Goal: Communication & Community: Ask a question

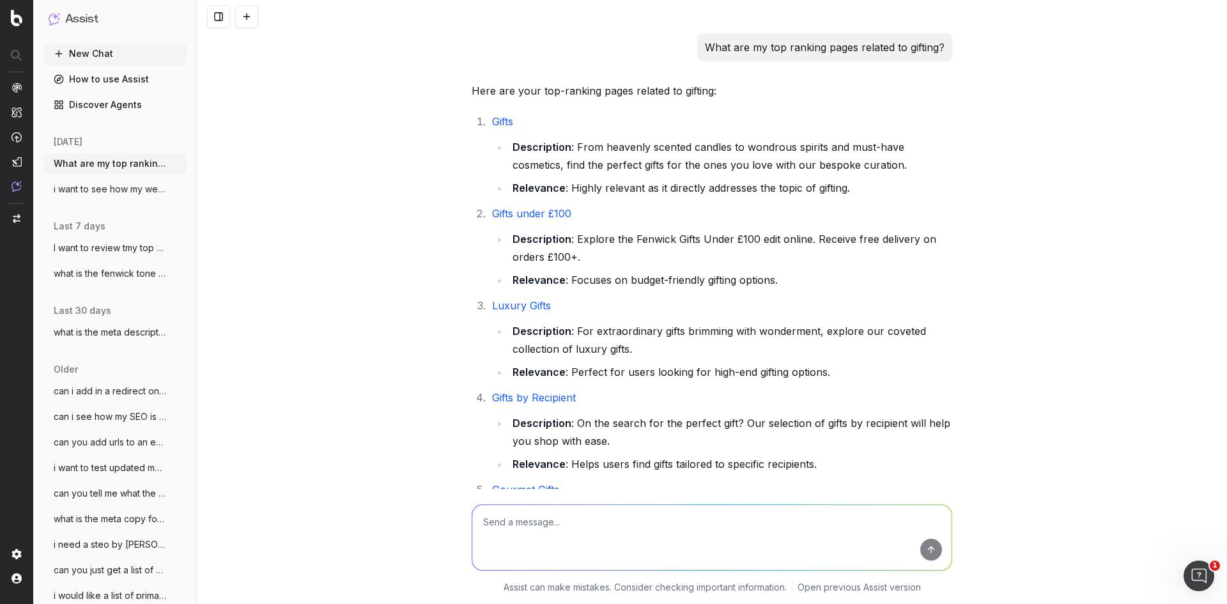
scroll to position [373, 0]
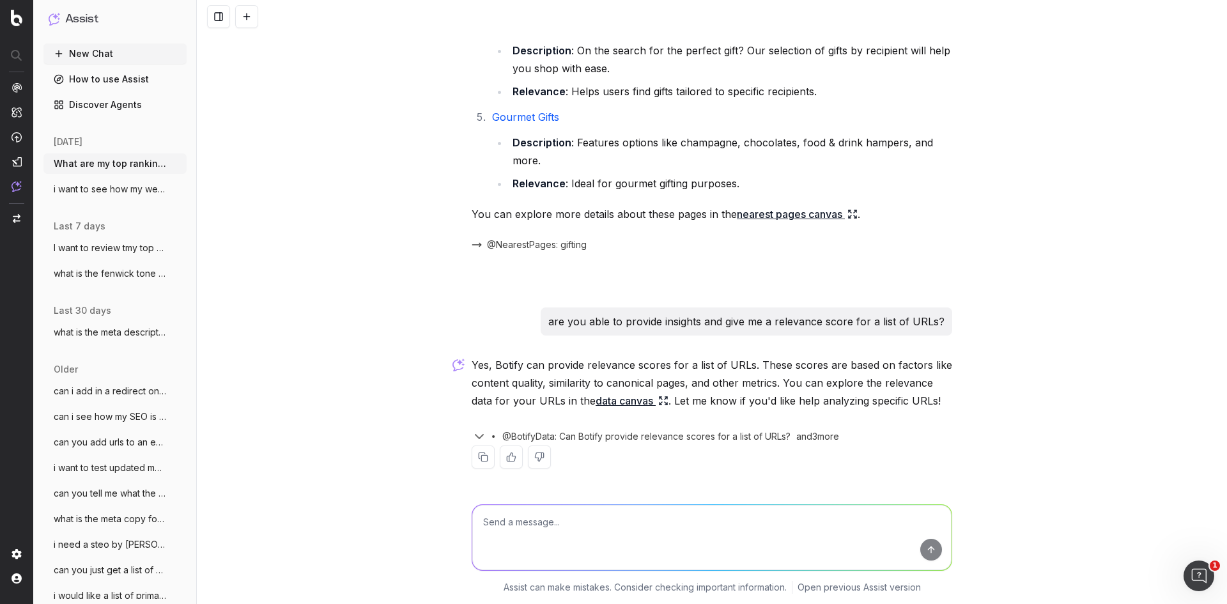
click at [609, 404] on link "data canvas" at bounding box center [632, 401] width 73 height 18
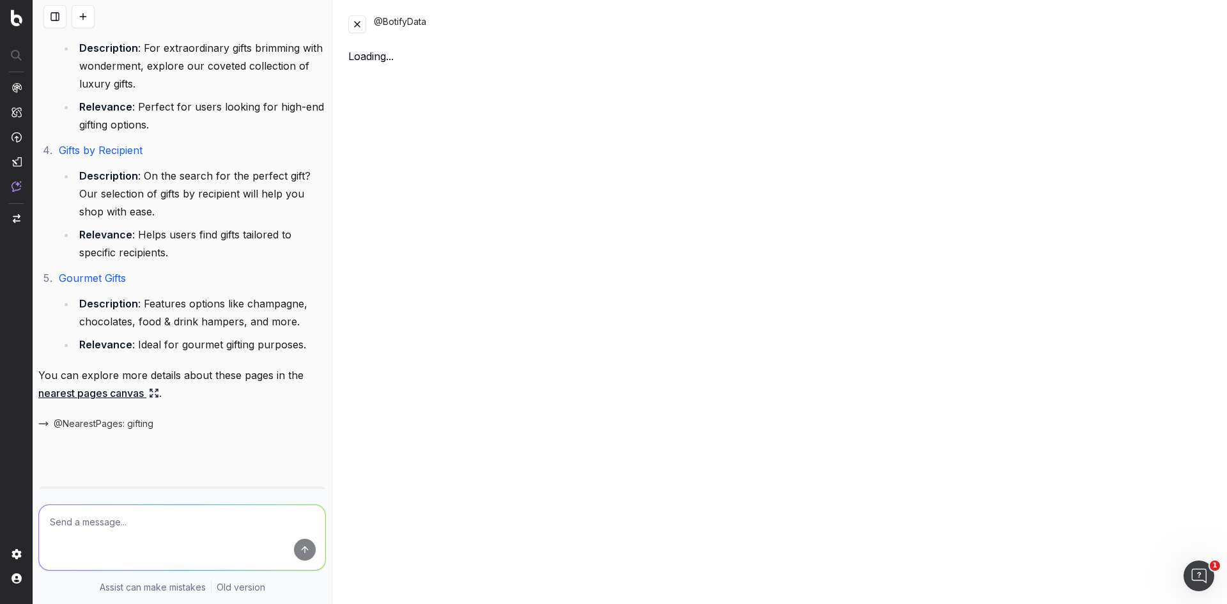
scroll to position [480, 0]
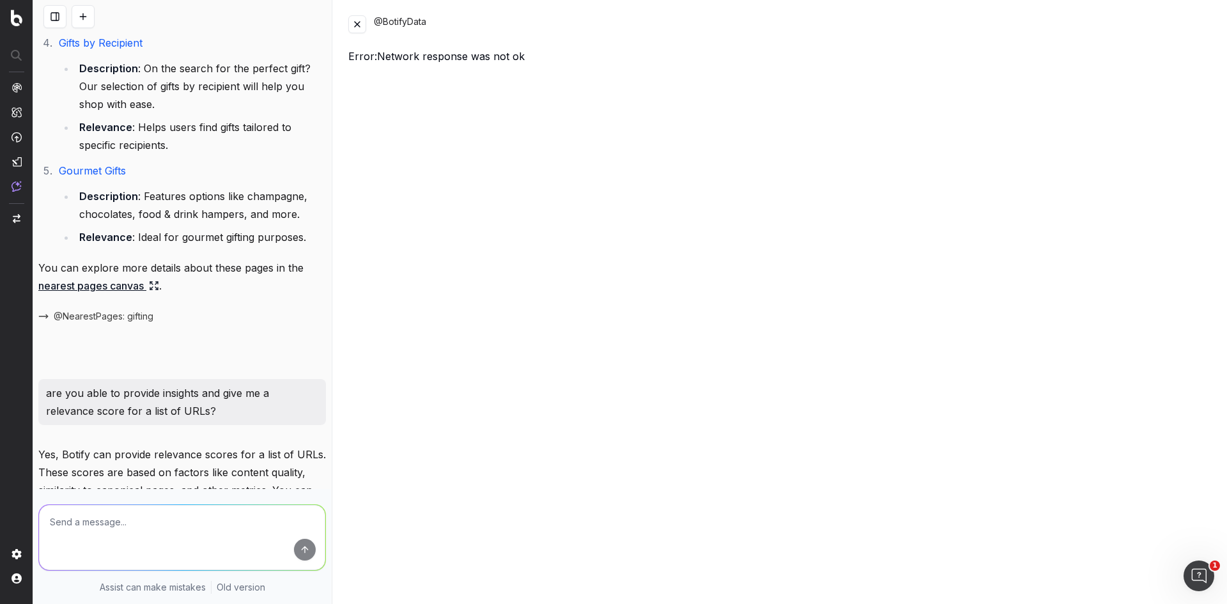
click at [359, 24] on button at bounding box center [357, 24] width 18 height 18
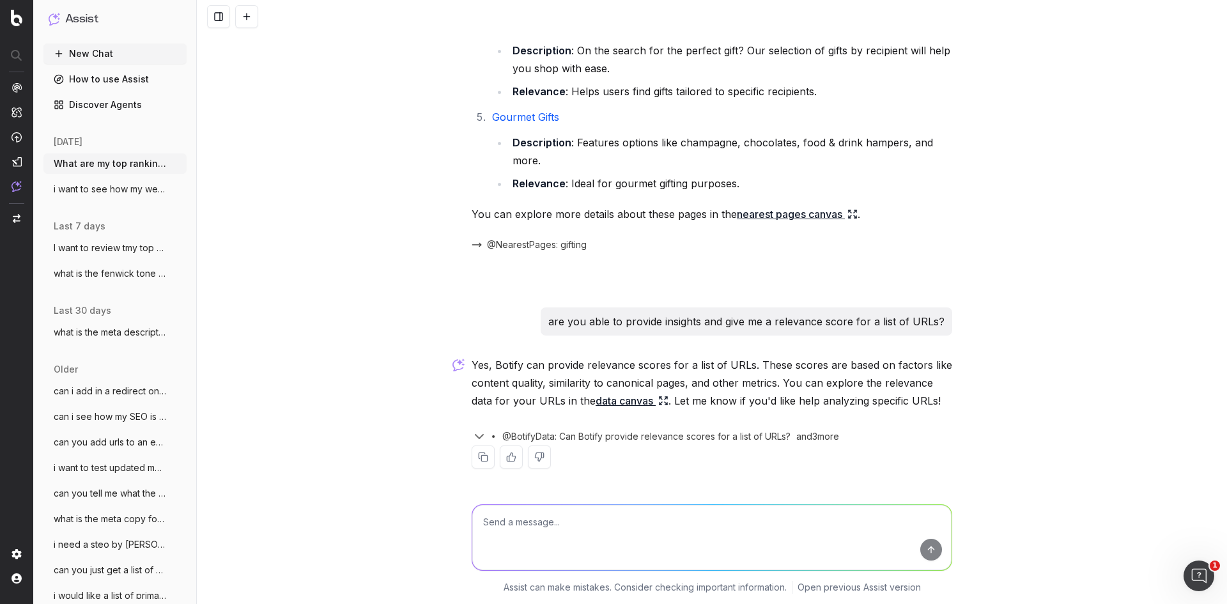
scroll to position [373, 0]
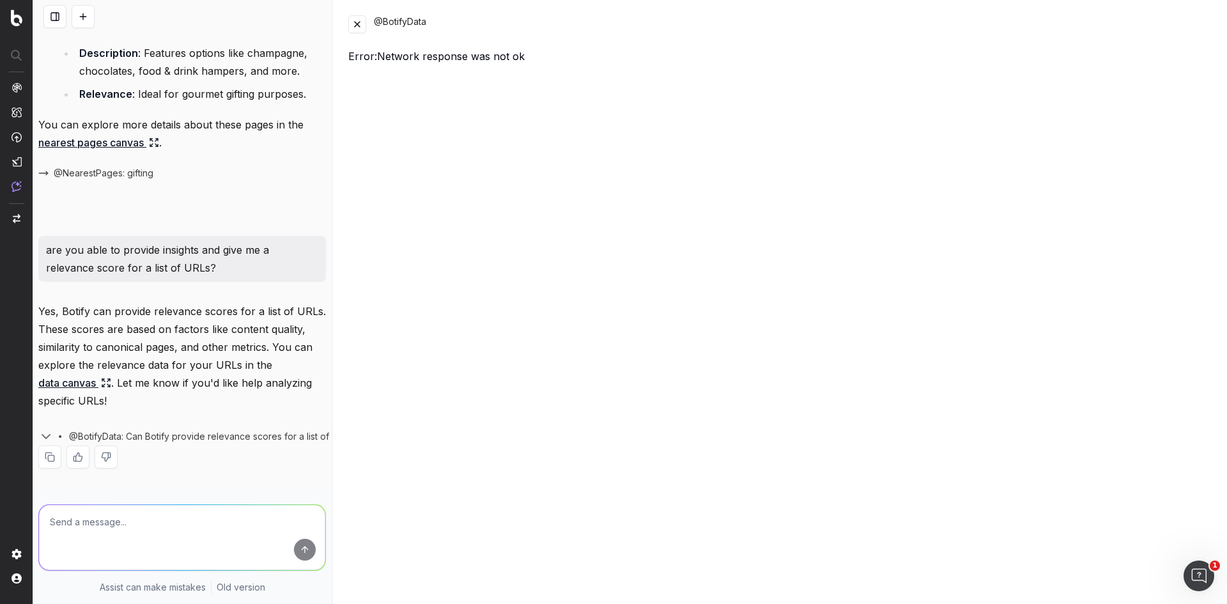
click at [364, 24] on button at bounding box center [357, 24] width 18 height 18
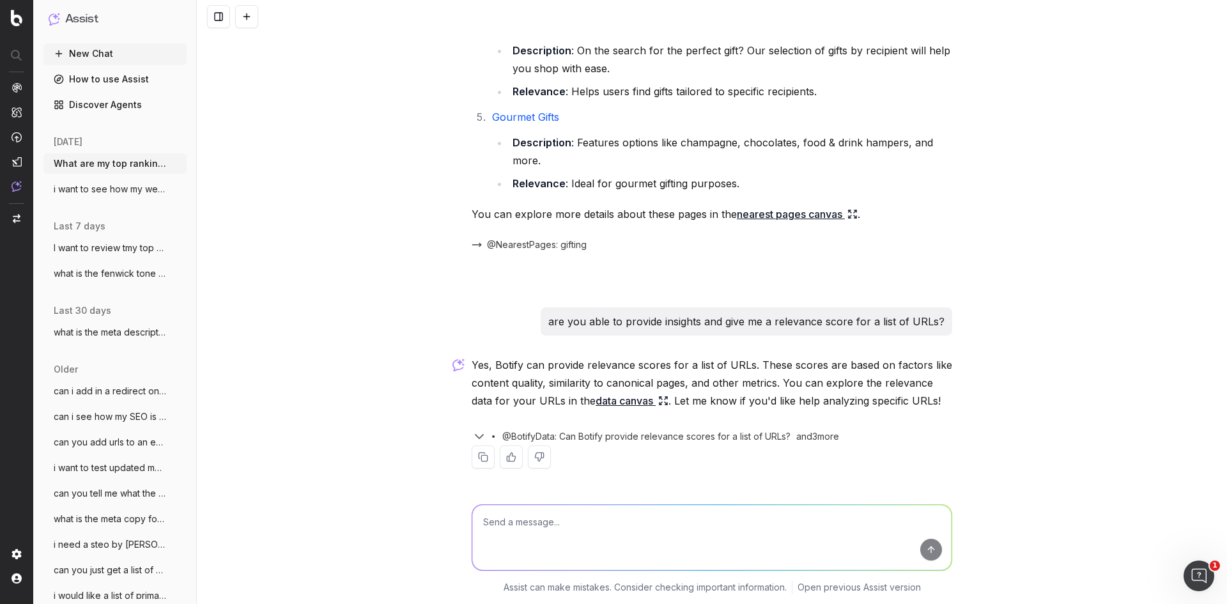
scroll to position [373, 0]
click at [595, 540] on textarea at bounding box center [711, 537] width 479 height 65
click at [72, 52] on button "New Chat" at bounding box center [114, 53] width 143 height 20
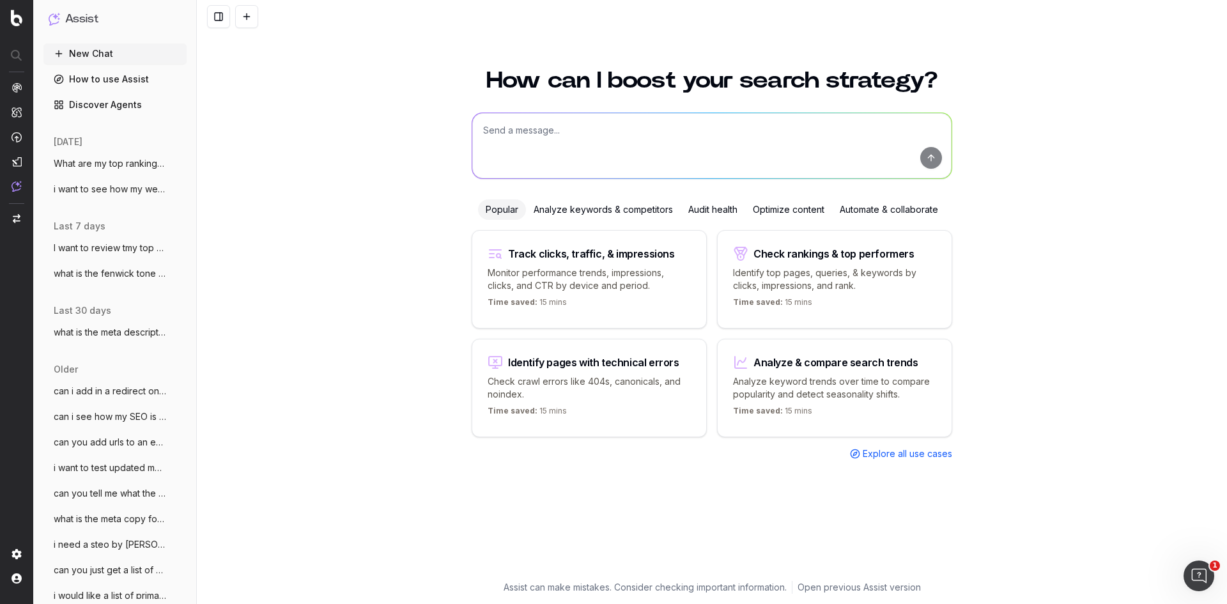
click at [530, 162] on textarea at bounding box center [711, 145] width 479 height 65
